Goal: Task Accomplishment & Management: Manage account settings

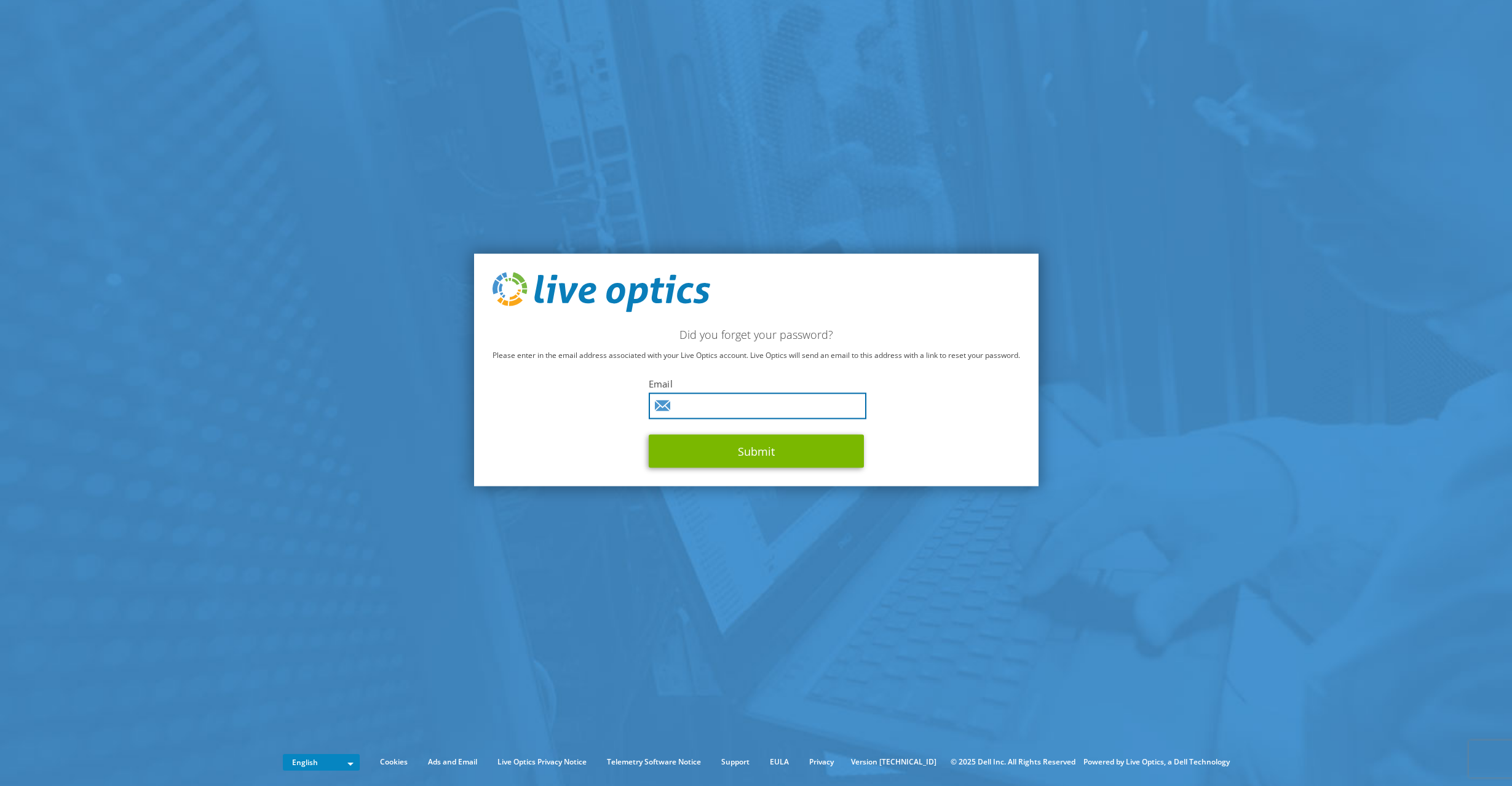
drag, startPoint x: 0, startPoint y: 0, endPoint x: 725, endPoint y: 403, distance: 829.5
click at [725, 403] on input "text" at bounding box center [757, 406] width 218 height 26
type input "jiri.kral@dataforce.cz"
click at [649, 435] on button "Submit" at bounding box center [756, 451] width 215 height 33
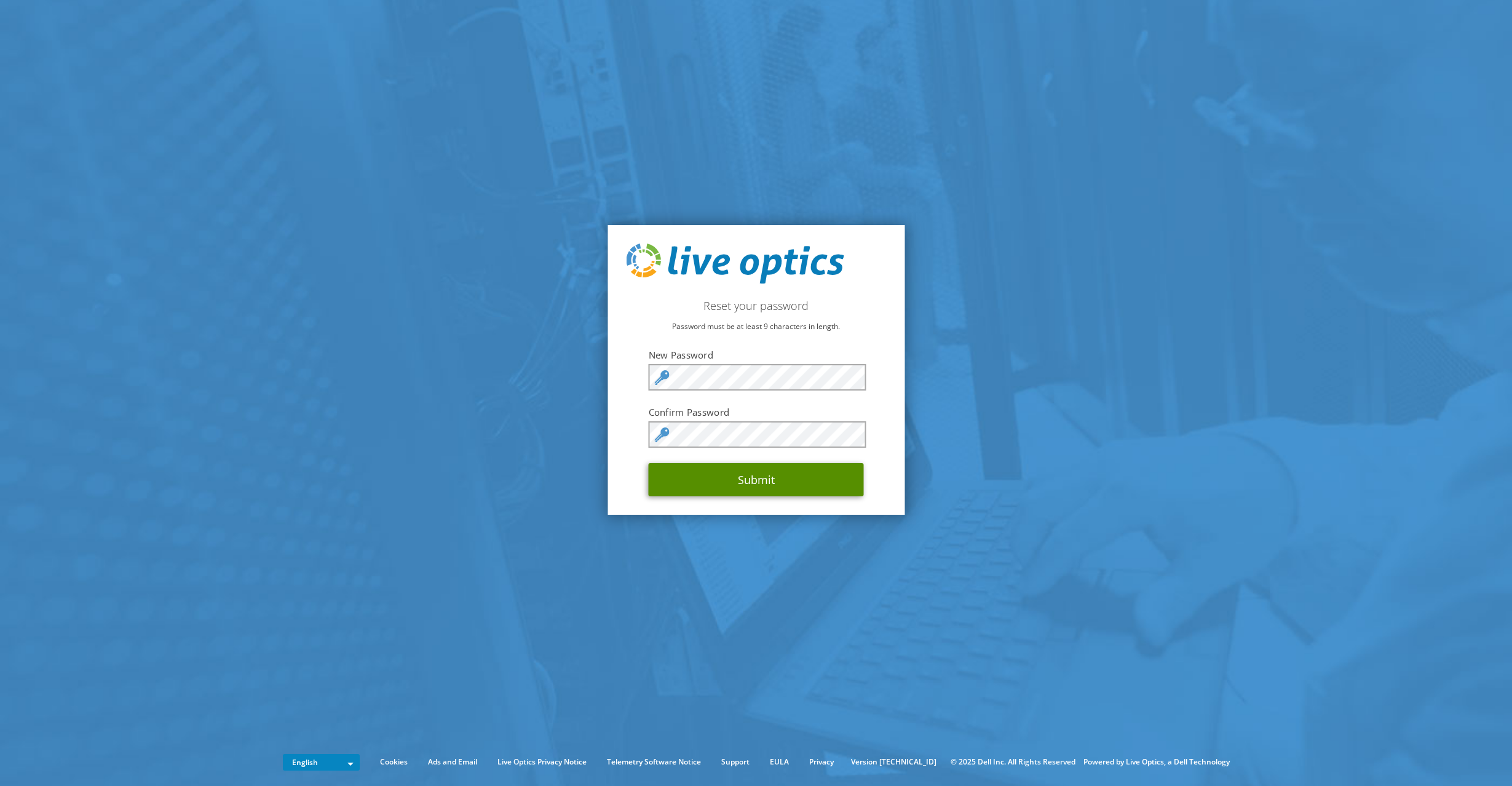
click at [790, 481] on button "Submit" at bounding box center [756, 480] width 215 height 33
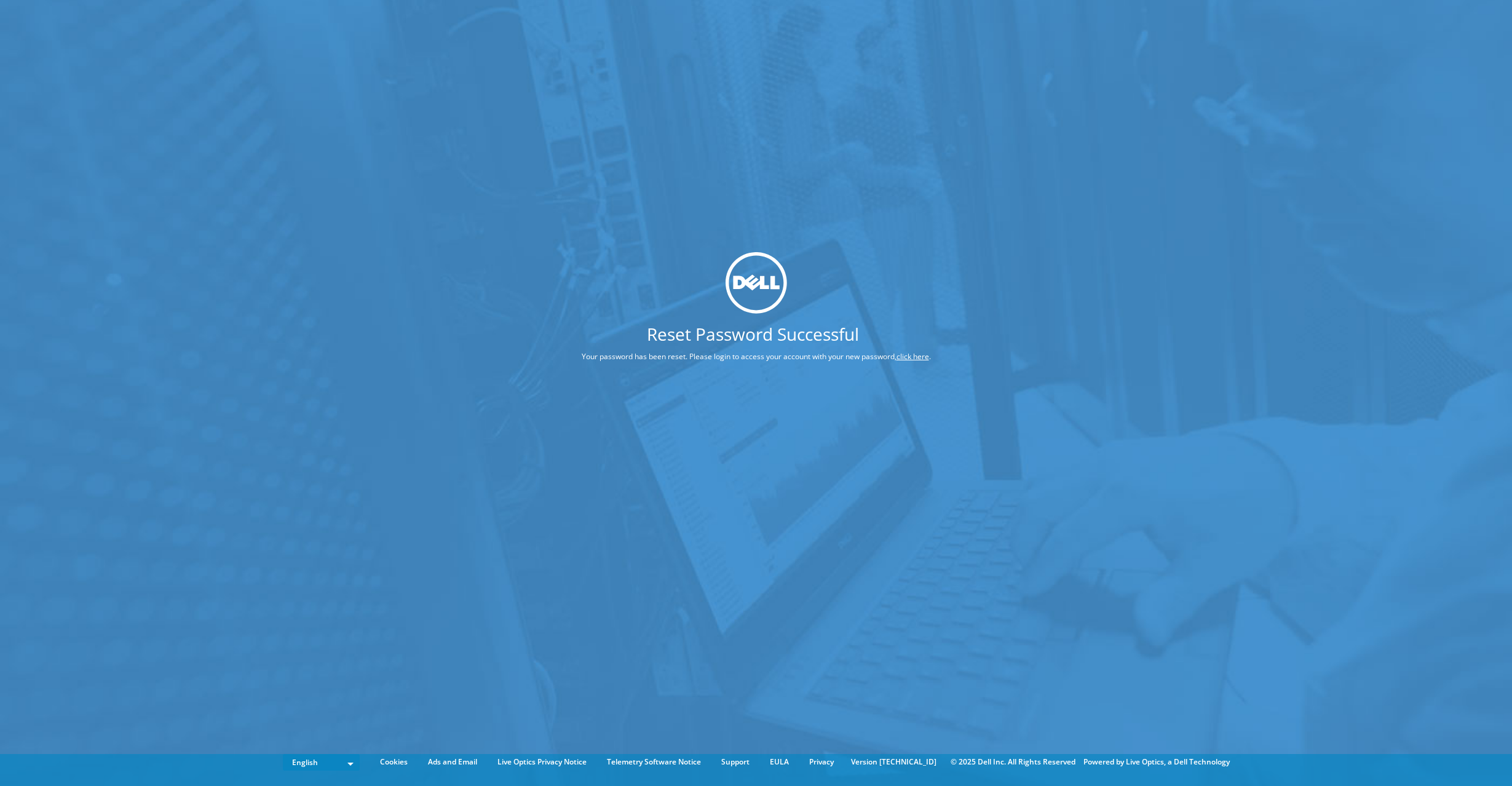
click at [1181, 288] on div "Reset Password Successful Your password has been reset. Please login to access …" at bounding box center [756, 375] width 1512 height 750
click at [916, 357] on link "click here" at bounding box center [913, 357] width 33 height 10
